Goal: Task Accomplishment & Management: Manage account settings

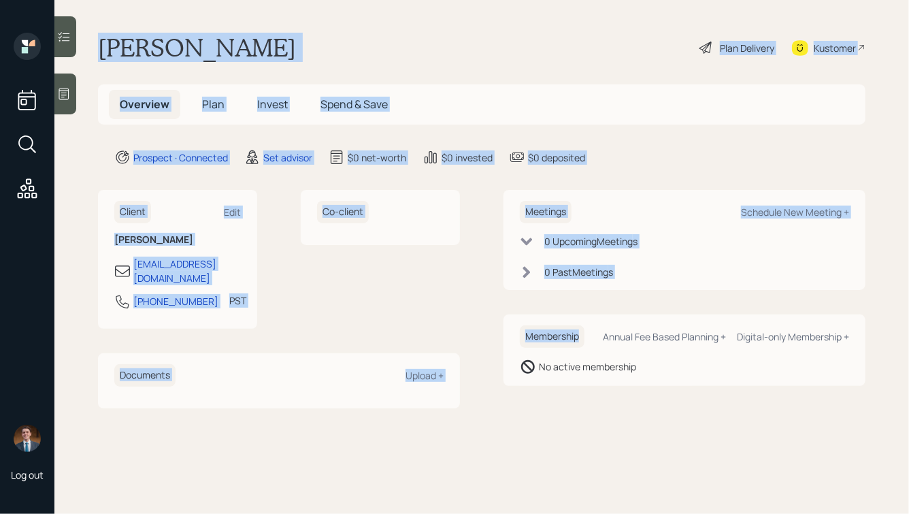
drag, startPoint x: 99, startPoint y: 43, endPoint x: 528, endPoint y: 345, distance: 525.2
click at [528, 345] on main "[PERSON_NAME] Plan Delivery Kustomer Overview Plan Invest Spend & Save Prospect…" at bounding box center [481, 257] width 855 height 514
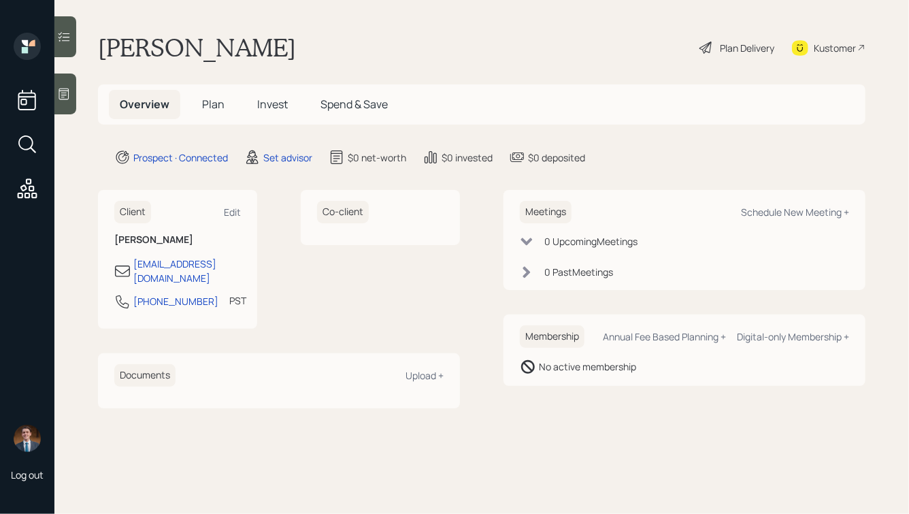
click at [637, 384] on div "Membership Annual Fee Based Planning + Digital-only Membership + No active memb…" at bounding box center [685, 349] width 362 height 71
drag, startPoint x: 195, startPoint y: 286, endPoint x: 114, endPoint y: 286, distance: 81.0
click at [113, 286] on div "Client Edit [PERSON_NAME] [EMAIL_ADDRESS][DOMAIN_NAME] [PHONE_NUMBER] PST Curre…" at bounding box center [177, 259] width 159 height 139
copy div "[PHONE_NUMBER]"
click at [781, 211] on div "Schedule New Meeting +" at bounding box center [795, 212] width 108 height 13
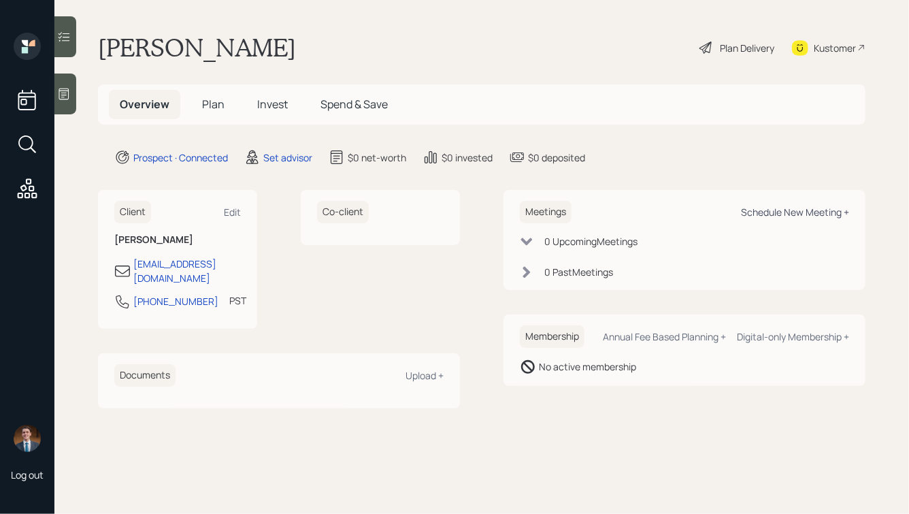
select select "round-[PERSON_NAME]"
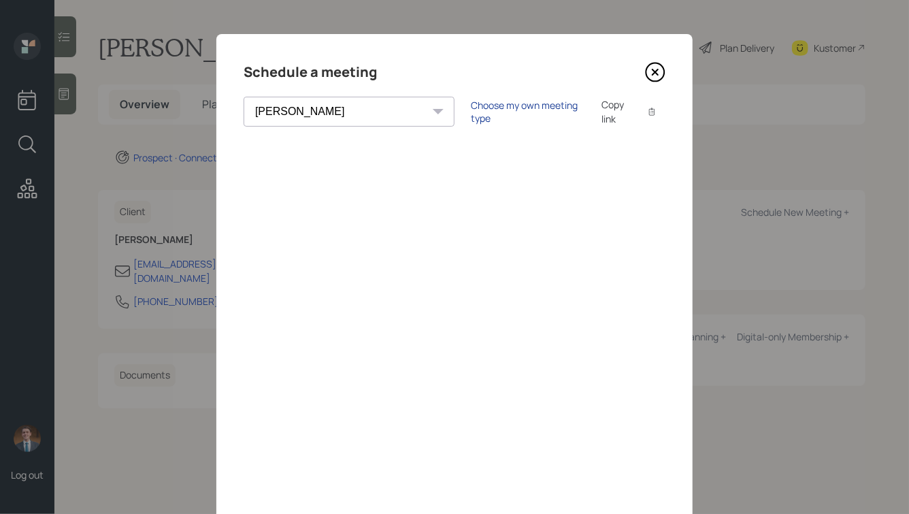
click at [471, 110] on div "Choose my own meeting type" at bounding box center [528, 112] width 114 height 26
